Goal: Register for event/course

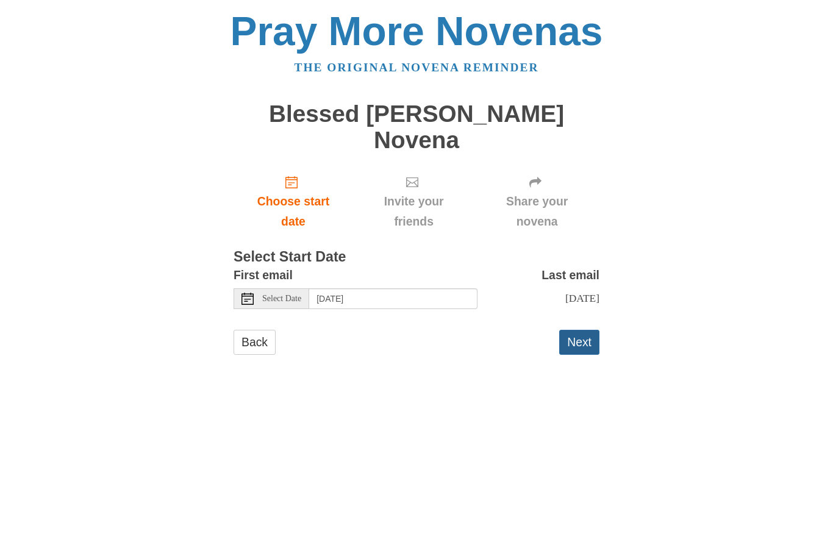
click at [574, 330] on button "Next" at bounding box center [579, 342] width 40 height 25
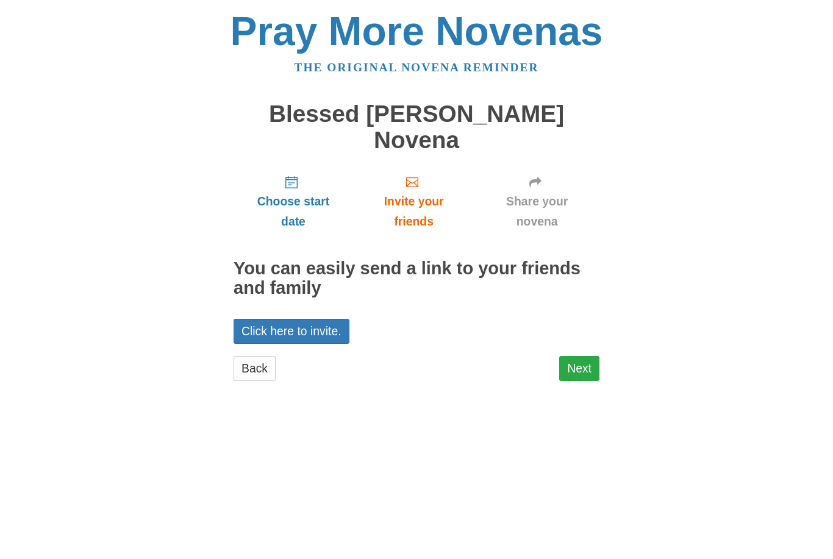
click at [592, 356] on link "Next" at bounding box center [579, 368] width 40 height 25
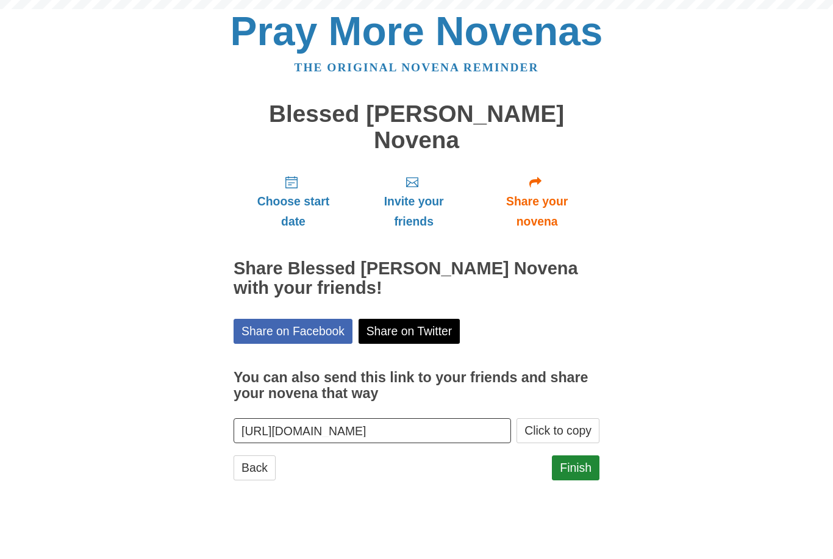
click at [581, 370] on h3 "You can also send this link to your friends and share your novena that way" at bounding box center [416, 385] width 366 height 31
click at [511, 418] on input "https://www.praymorenovenas.com/carlo-acutis-novena/1233308" at bounding box center [371, 430] width 277 height 25
click at [567, 455] on link "Finish" at bounding box center [576, 467] width 48 height 25
